Goal: Obtain resource: Download file/media

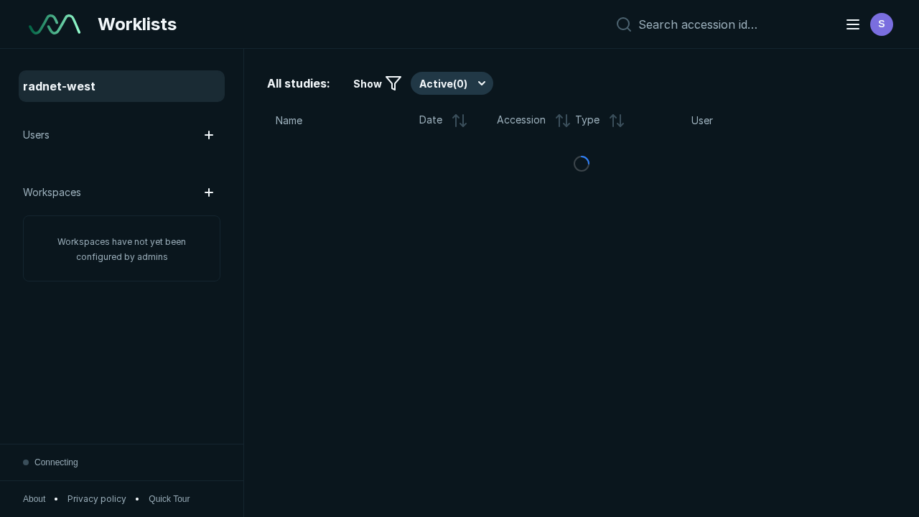
scroll to position [3922, 5983]
